Goal: Information Seeking & Learning: Learn about a topic

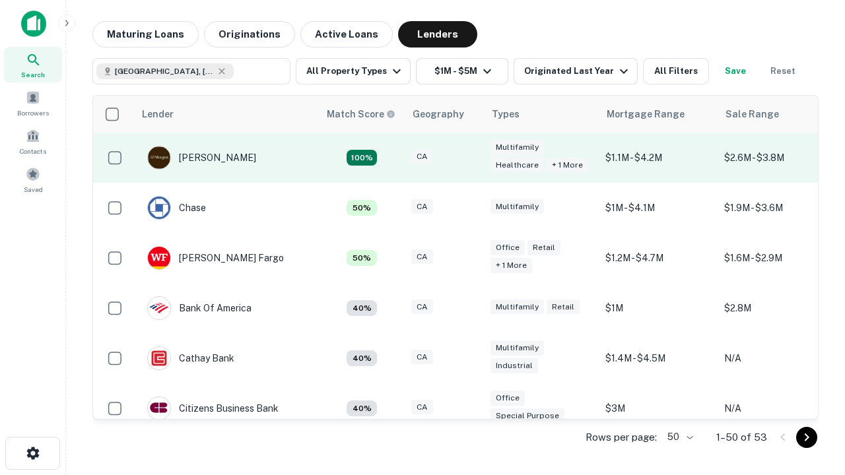
click at [469, 158] on div "CA" at bounding box center [444, 158] width 66 height 18
